Goal: Information Seeking & Learning: Learn about a topic

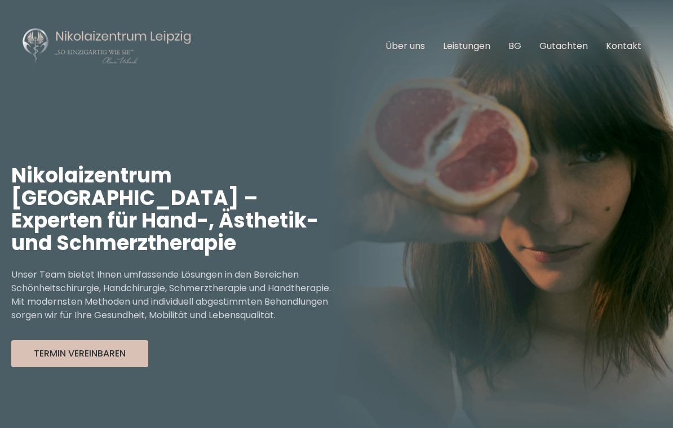
click at [478, 51] on link "Leistungen" at bounding box center [466, 45] width 47 height 13
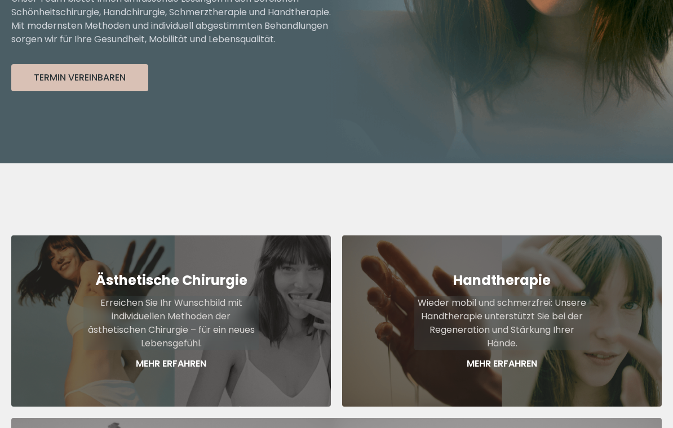
scroll to position [417, 0]
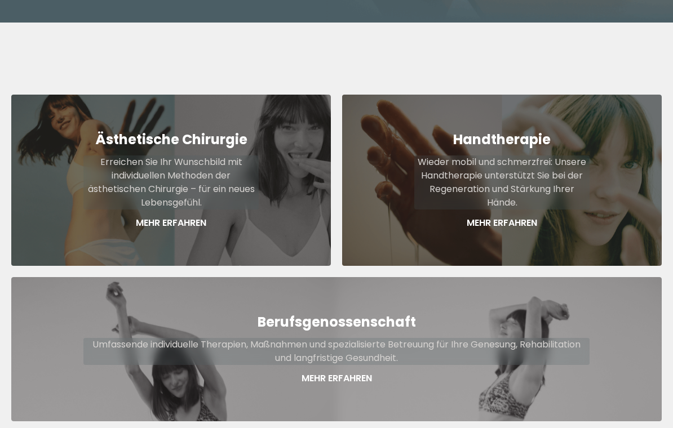
click at [652, 387] on div "Berufsgenossenschaft Umfassende individuelle Therapien, Maßnahmen und spezialis…" at bounding box center [336, 349] width 651 height 144
click at [187, 216] on p "Mehr Erfahren" at bounding box center [170, 223] width 175 height 14
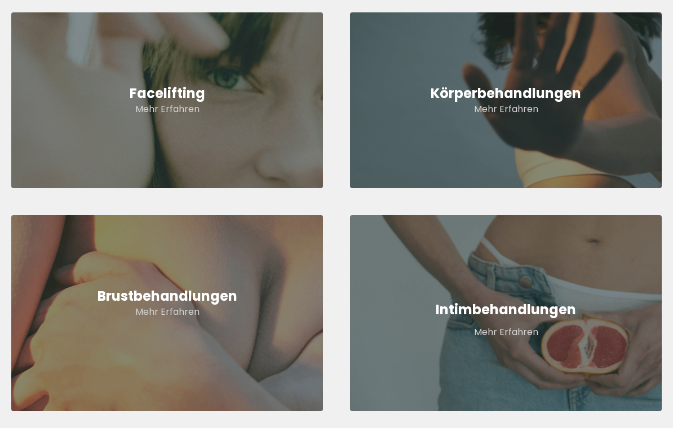
scroll to position [502, 0]
click at [510, 122] on link "Körperbehandlungen Mehr Erfahren" at bounding box center [506, 100] width 312 height 176
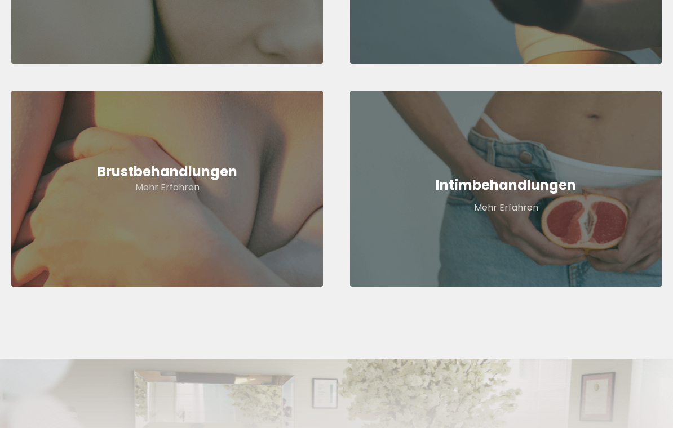
scroll to position [627, 0]
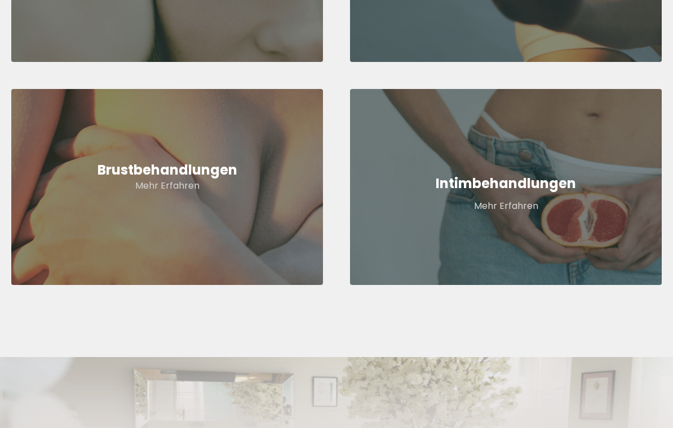
click at [509, 216] on link "Intimbehandlungen Mehr Erfahren" at bounding box center [506, 188] width 312 height 196
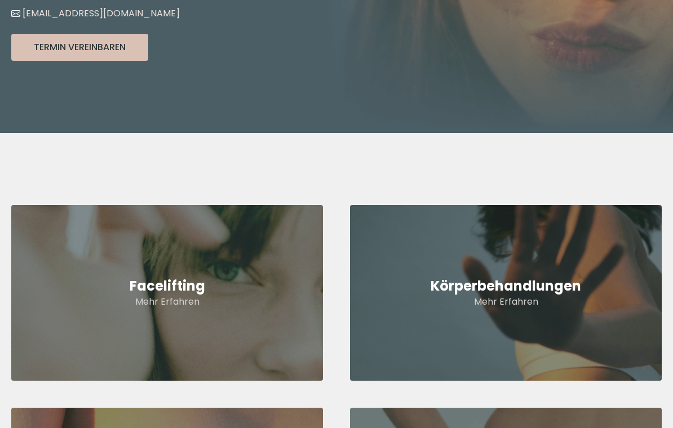
scroll to position [287, 0]
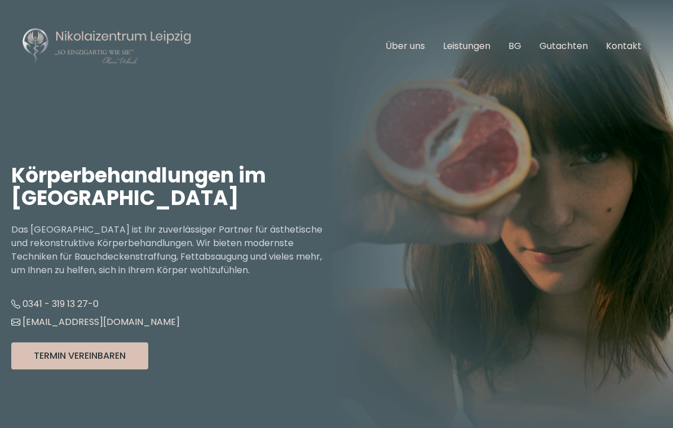
click at [621, 423] on div "Körperbehandlungen im [GEOGRAPHIC_DATA] Das Nikolaizentrum [GEOGRAPHIC_DATA] is…" at bounding box center [336, 267] width 673 height 350
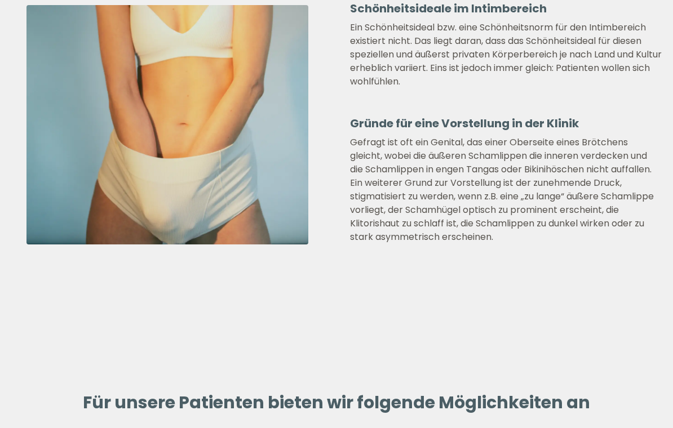
scroll to position [865, 0]
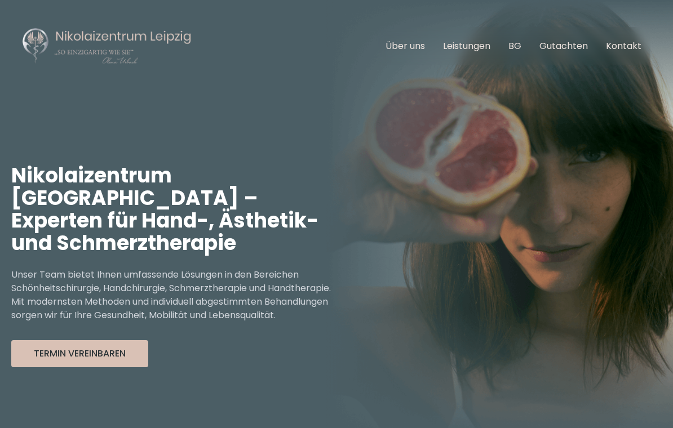
scroll to position [417, 0]
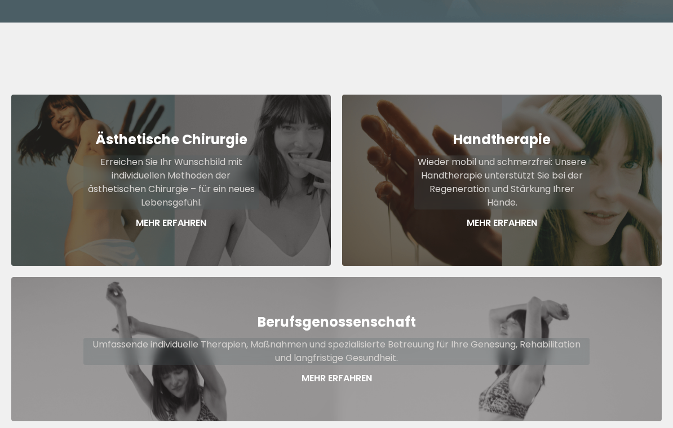
click at [211, 169] on p "Erreichen Sie Ihr Wunschbild mit individuellen Methoden der ästhetischen Chirur…" at bounding box center [170, 183] width 175 height 54
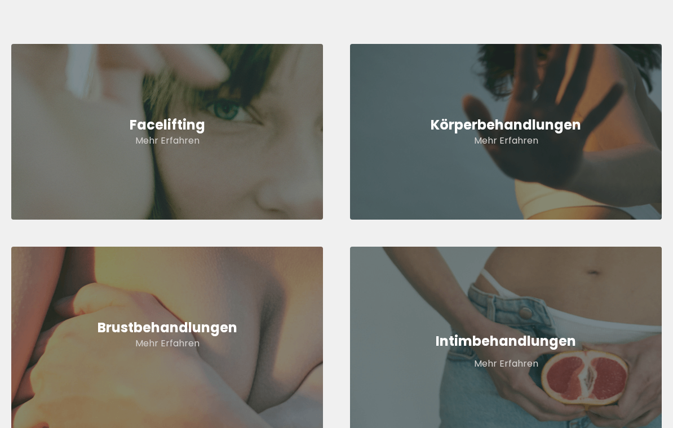
scroll to position [470, 0]
click at [516, 154] on link "Körperbehandlungen Mehr Erfahren" at bounding box center [506, 132] width 312 height 176
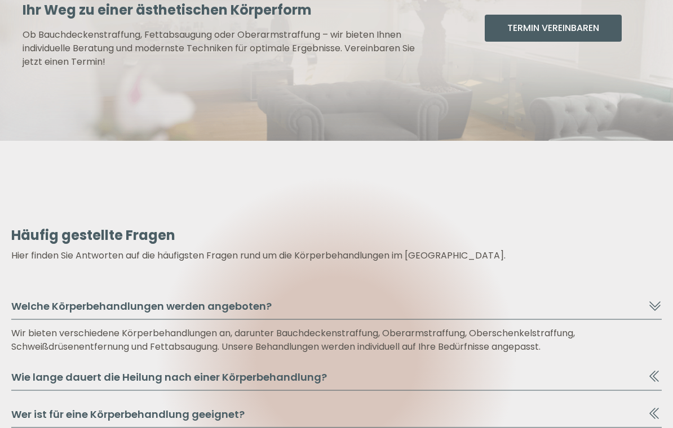
scroll to position [2058, 0]
